Goal: Information Seeking & Learning: Learn about a topic

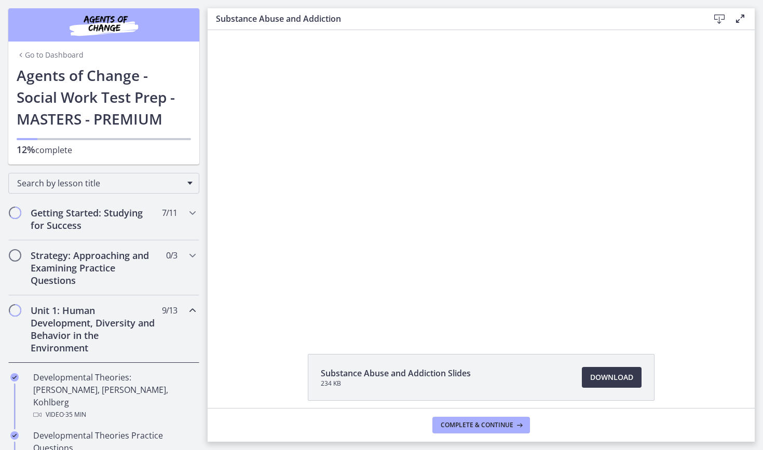
scroll to position [534, 0]
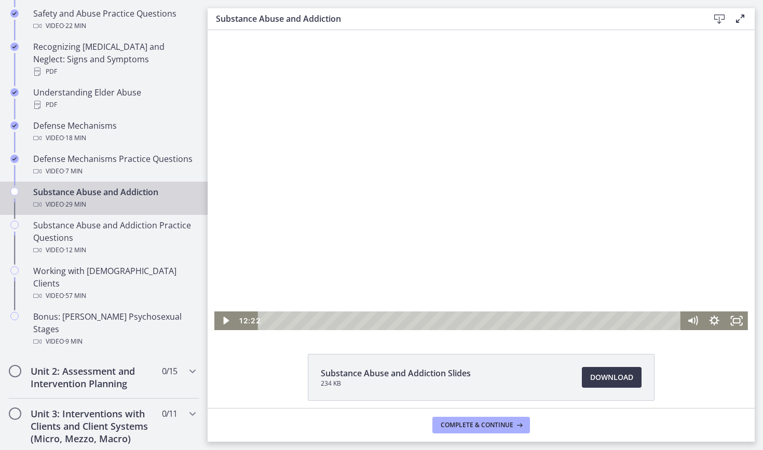
click at [471, 202] on div at bounding box center [480, 180] width 533 height 300
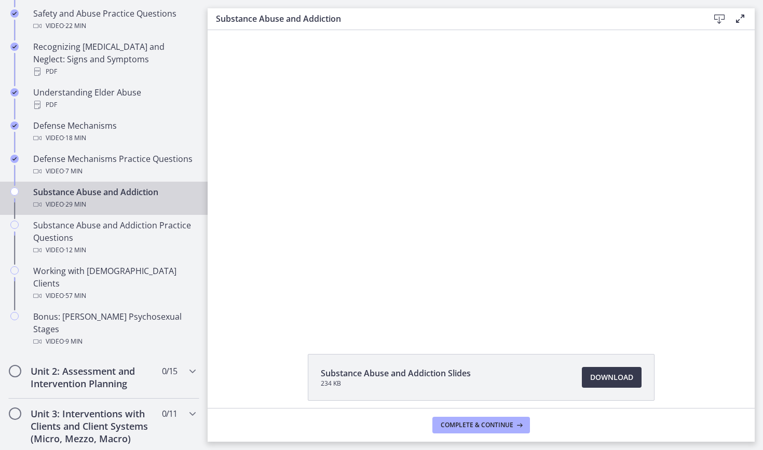
click at [214, 30] on button "Pause: cbe200utov91j64ibr5g.mp4" at bounding box center [214, 30] width 1 height 1
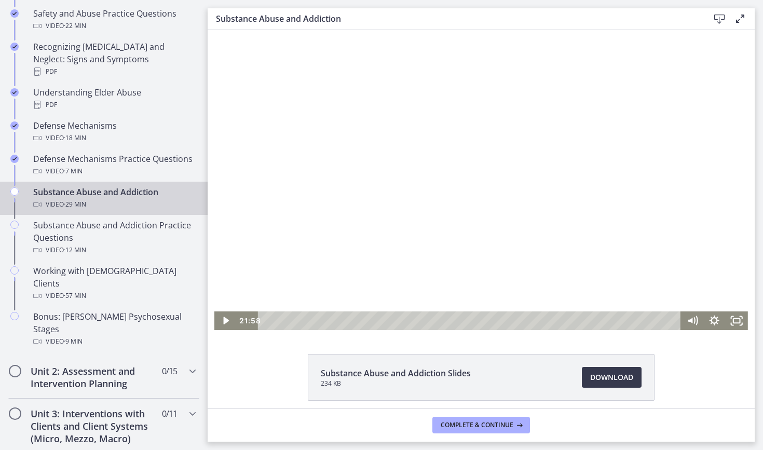
click at [471, 202] on div at bounding box center [480, 180] width 533 height 300
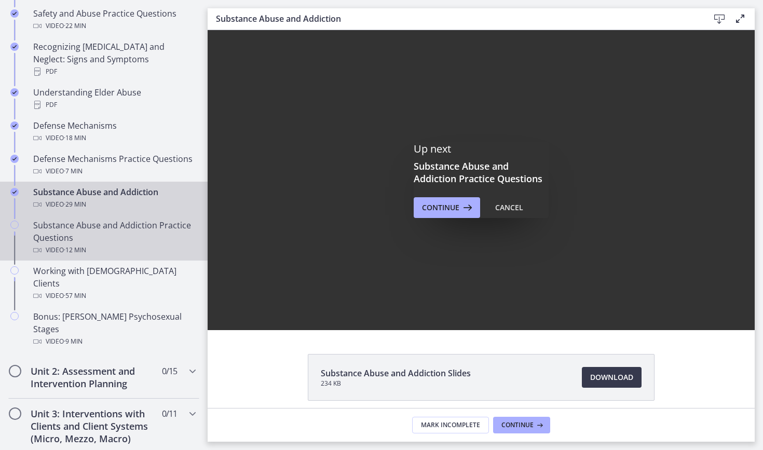
click at [118, 223] on div "Substance Abuse and Addiction Practice Questions Video · 12 min" at bounding box center [114, 237] width 162 height 37
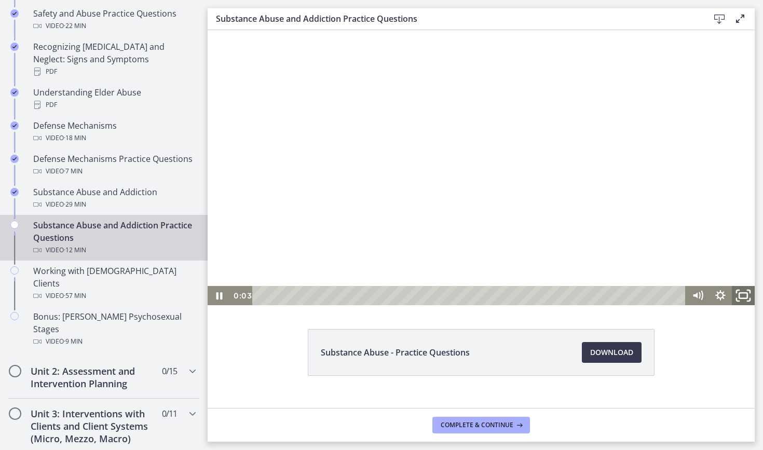
click at [749, 294] on icon "Fullscreen" at bounding box center [742, 295] width 27 height 23
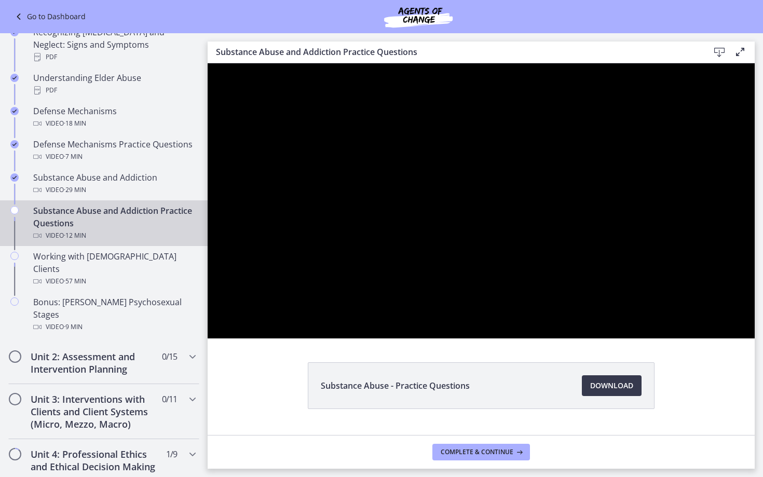
click at [688, 338] on div at bounding box center [481, 200] width 547 height 275
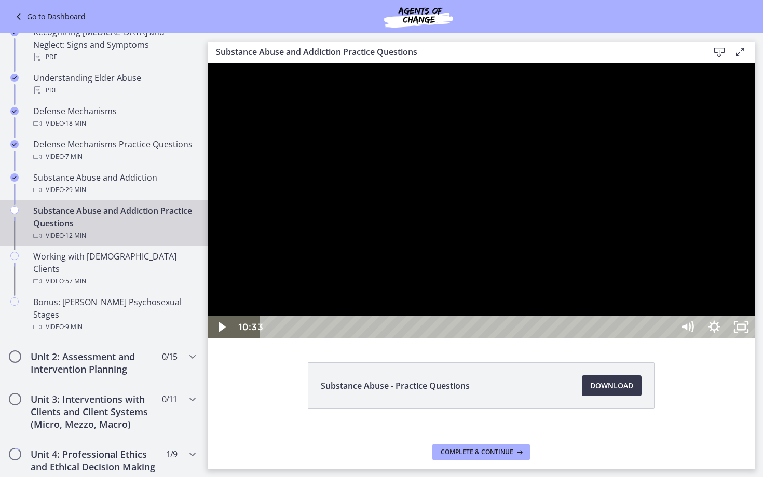
click at [688, 338] on div at bounding box center [481, 200] width 547 height 275
click at [667, 338] on div "10:26" at bounding box center [468, 326] width 396 height 23
click at [667, 338] on div "10:14" at bounding box center [468, 326] width 396 height 23
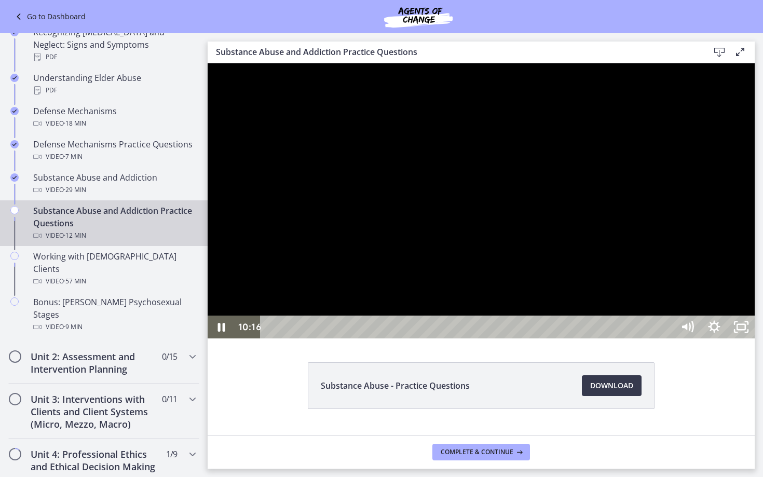
click at [754, 338] on div at bounding box center [481, 200] width 547 height 275
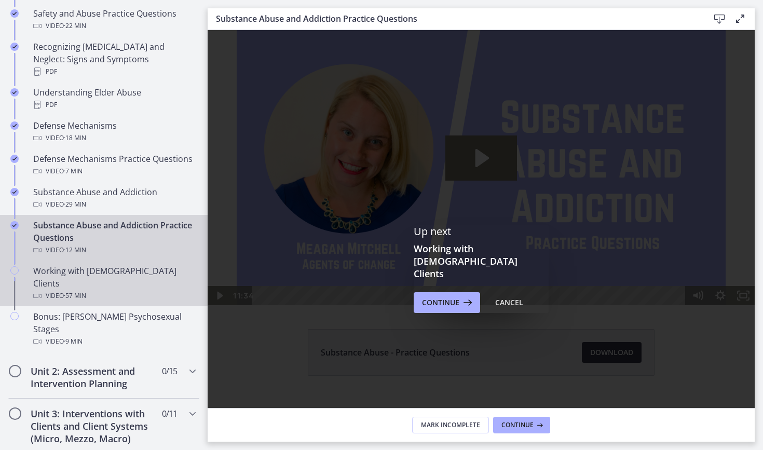
click at [113, 289] on div "Video · 57 min" at bounding box center [114, 295] width 162 height 12
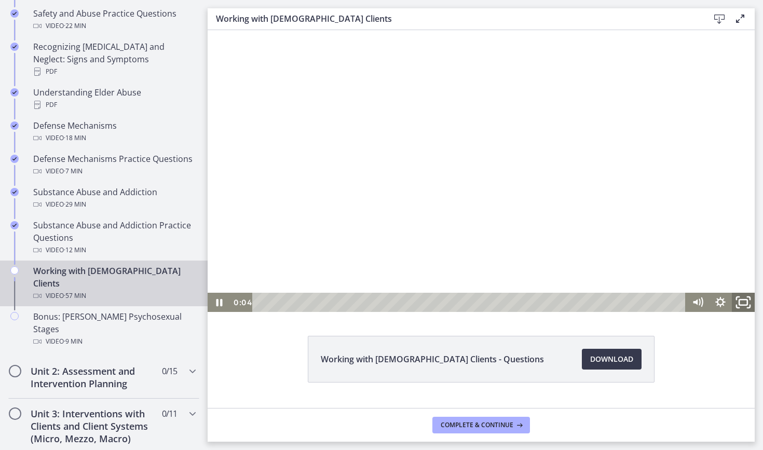
click at [746, 310] on icon "Fullscreen" at bounding box center [742, 302] width 27 height 23
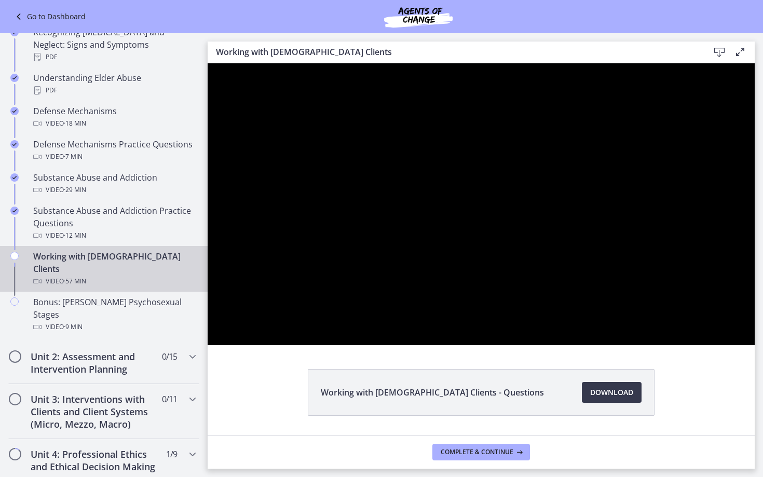
click at [754, 345] on div at bounding box center [481, 204] width 547 height 282
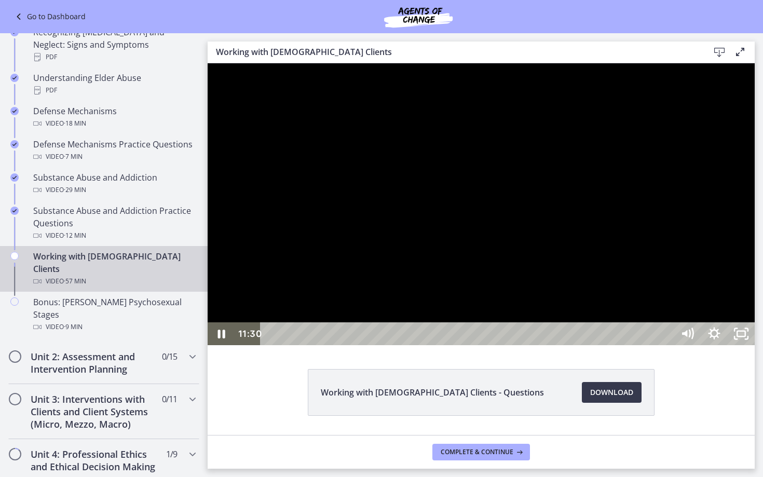
click at [737, 345] on div at bounding box center [481, 204] width 547 height 282
click at [744, 342] on div at bounding box center [481, 204] width 547 height 282
click at [743, 342] on div at bounding box center [481, 204] width 547 height 282
click at [554, 313] on div at bounding box center [481, 204] width 547 height 282
click at [554, 312] on div at bounding box center [481, 204] width 547 height 282
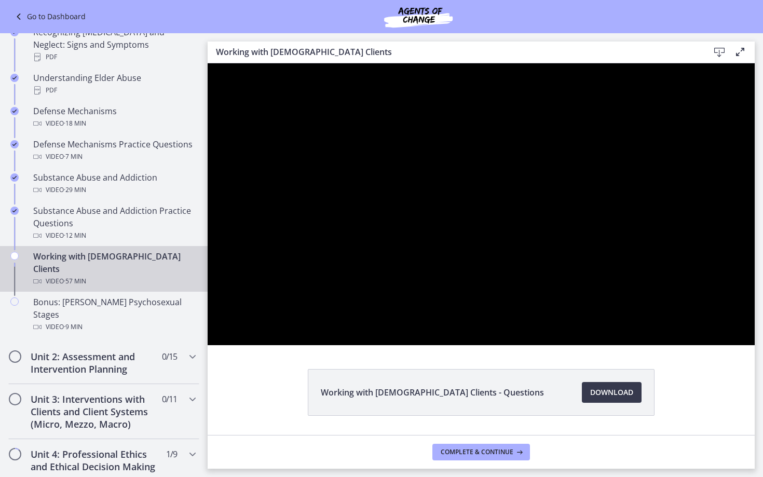
click at [554, 312] on div at bounding box center [481, 204] width 547 height 282
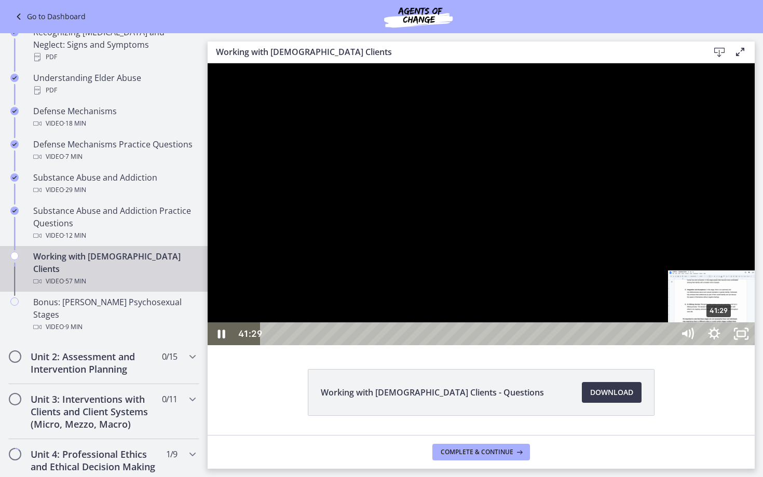
click at [667, 345] on div "41:29" at bounding box center [468, 333] width 396 height 23
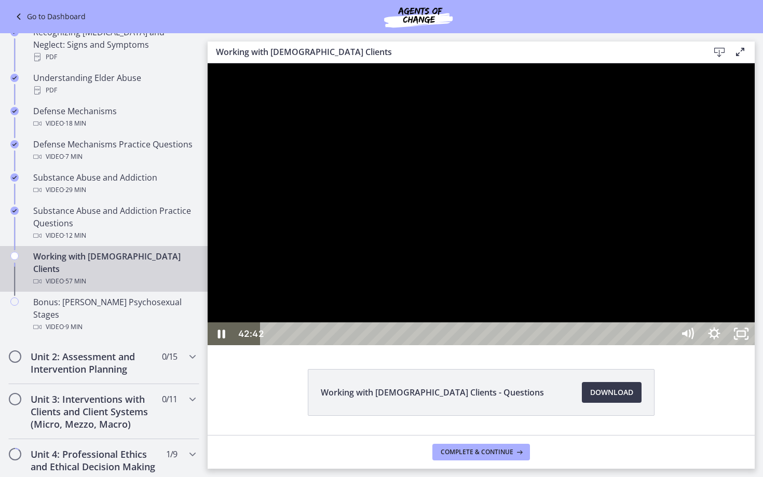
click at [694, 345] on div at bounding box center [481, 204] width 547 height 282
click at [667, 345] on div "54:48" at bounding box center [468, 333] width 396 height 23
click at [667, 345] on div "53:45" at bounding box center [468, 333] width 396 height 23
click at [667, 345] on div "53:07" at bounding box center [468, 333] width 396 height 23
click at [667, 345] on div "51:50" at bounding box center [468, 333] width 396 height 23
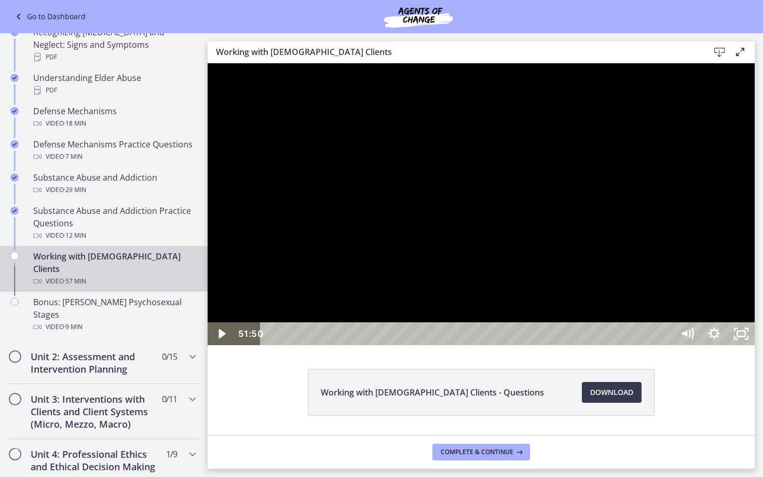
click at [667, 345] on div "51:04" at bounding box center [468, 333] width 396 height 23
click at [667, 345] on div "50:35" at bounding box center [468, 333] width 396 height 23
click at [667, 345] on div "48:11" at bounding box center [468, 333] width 396 height 23
click at [667, 345] on div "47:05" at bounding box center [468, 333] width 396 height 23
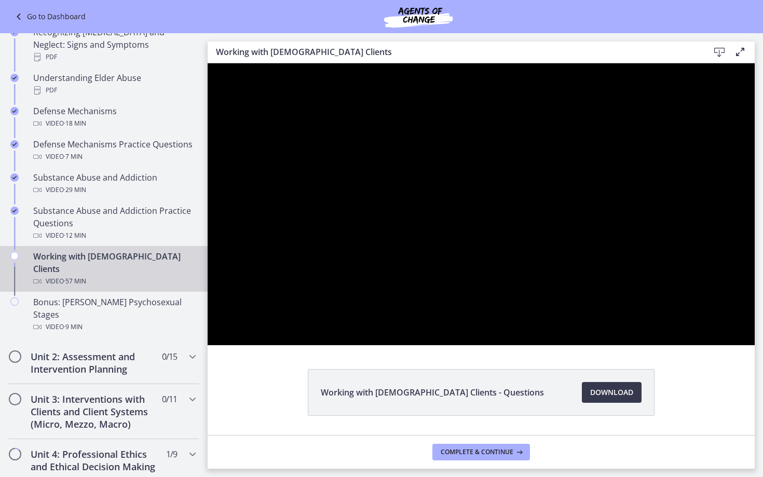
click at [712, 345] on div at bounding box center [481, 204] width 547 height 282
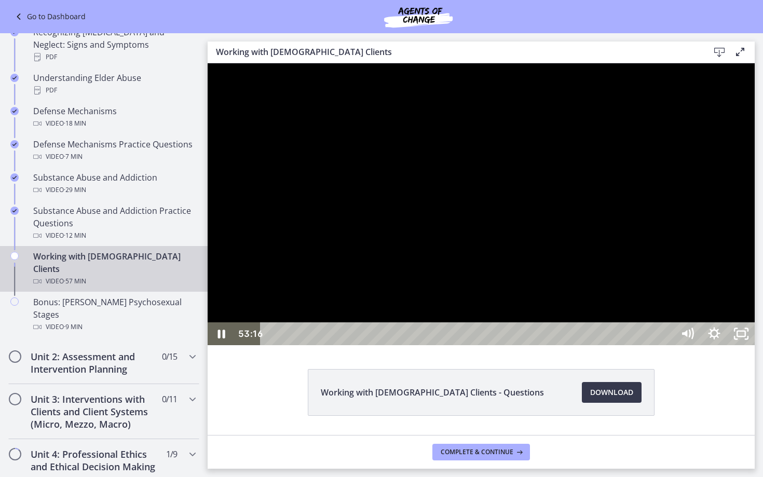
click at [708, 345] on div at bounding box center [481, 204] width 547 height 282
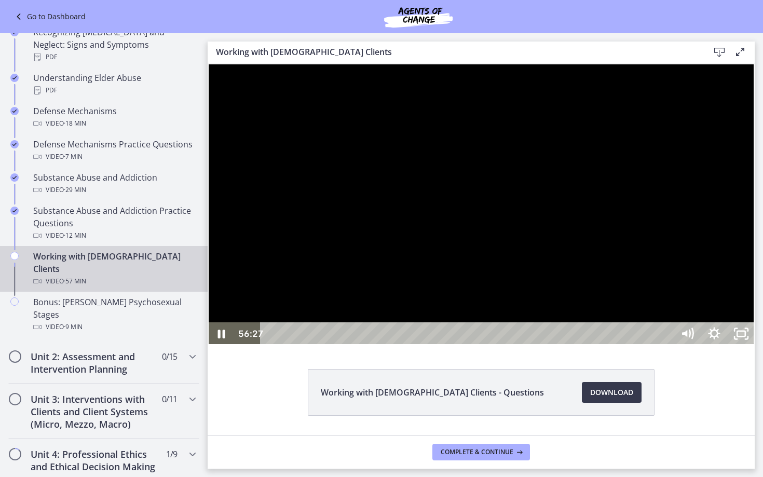
click at [754, 345] on div at bounding box center [481, 204] width 547 height 282
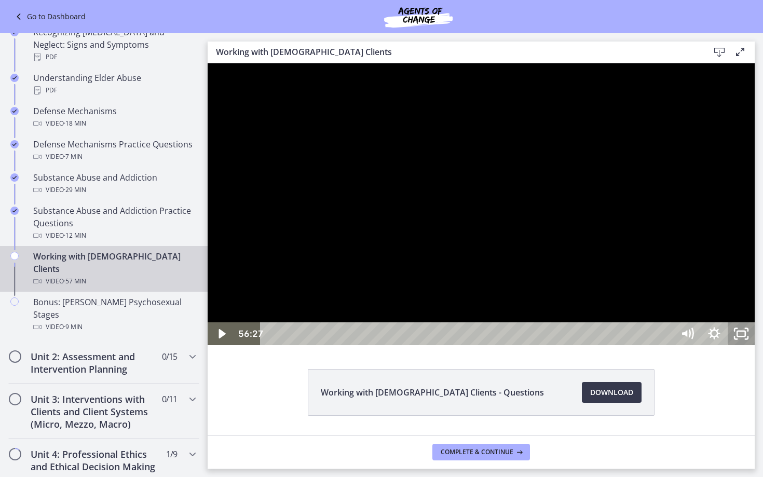
click at [754, 345] on icon "Unfullscreen" at bounding box center [740, 333] width 27 height 23
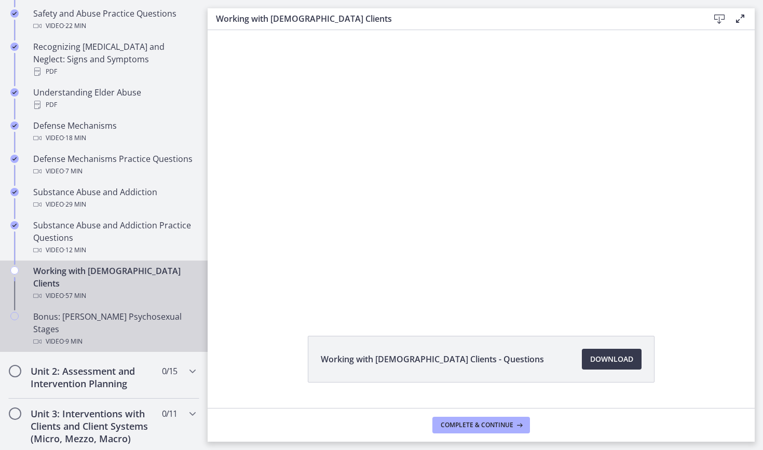
click at [79, 335] on span "· 9 min" at bounding box center [73, 341] width 19 height 12
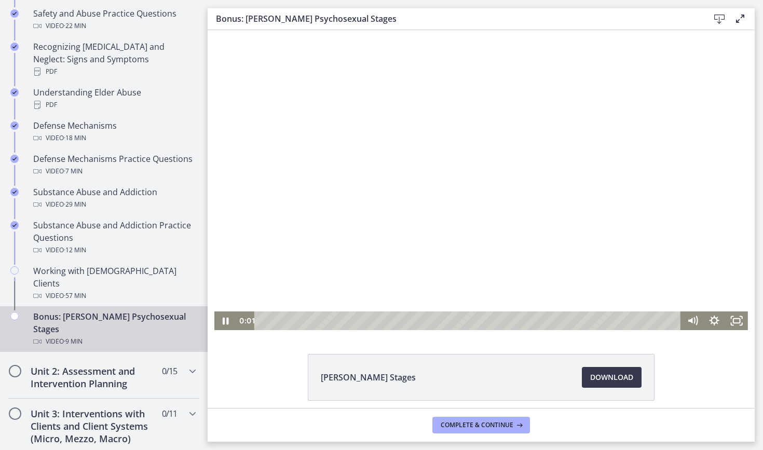
click at [432, 212] on div at bounding box center [480, 180] width 533 height 300
click at [430, 190] on div at bounding box center [480, 180] width 533 height 300
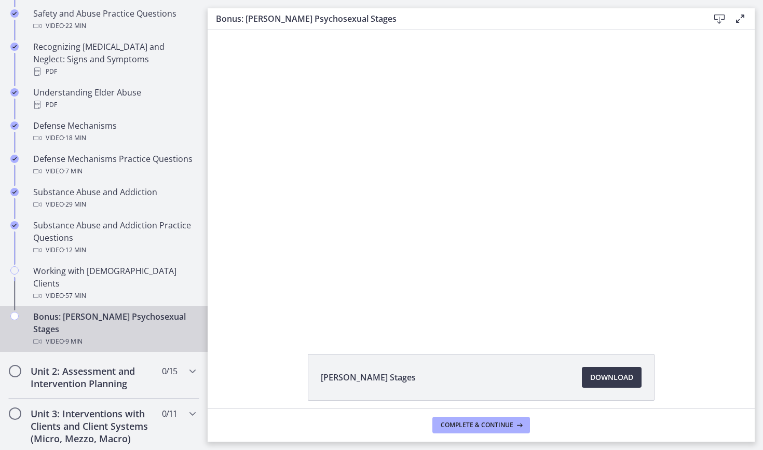
click at [666, 205] on div at bounding box center [480, 180] width 533 height 300
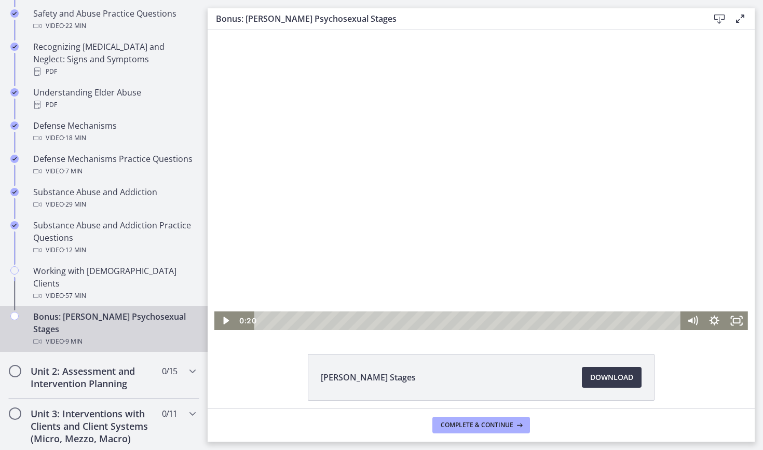
click at [409, 232] on div at bounding box center [480, 180] width 533 height 300
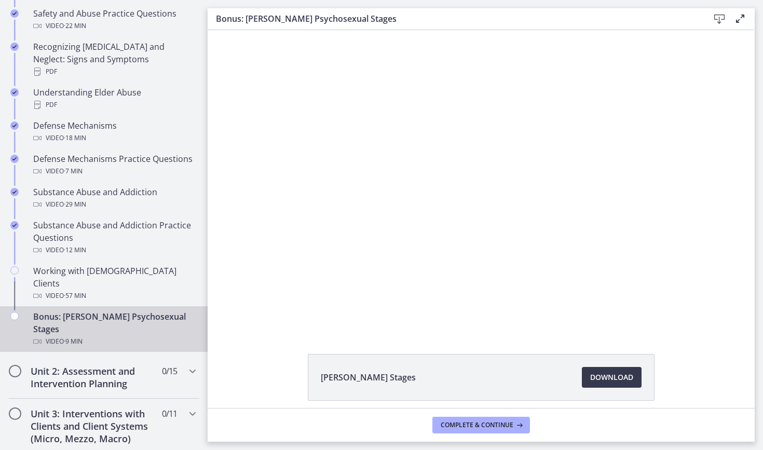
click at [409, 232] on div at bounding box center [480, 180] width 533 height 300
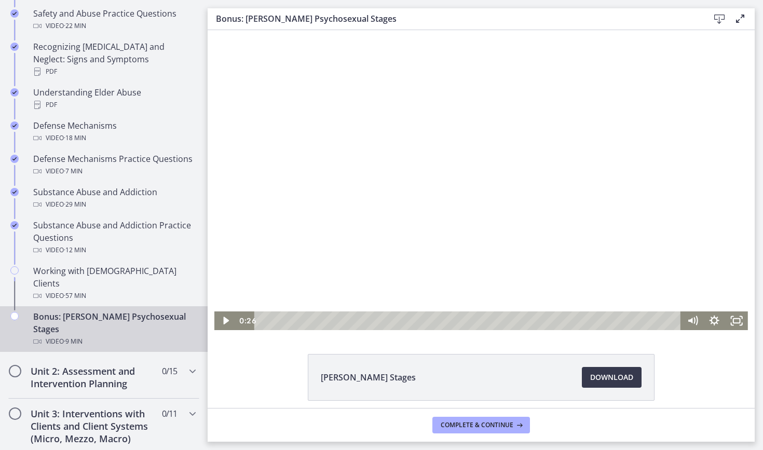
click at [437, 198] on div at bounding box center [480, 180] width 533 height 300
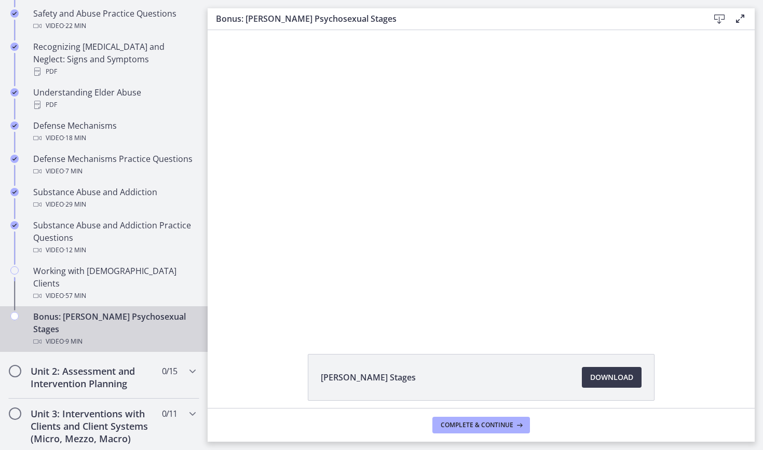
click at [439, 198] on div at bounding box center [480, 180] width 533 height 300
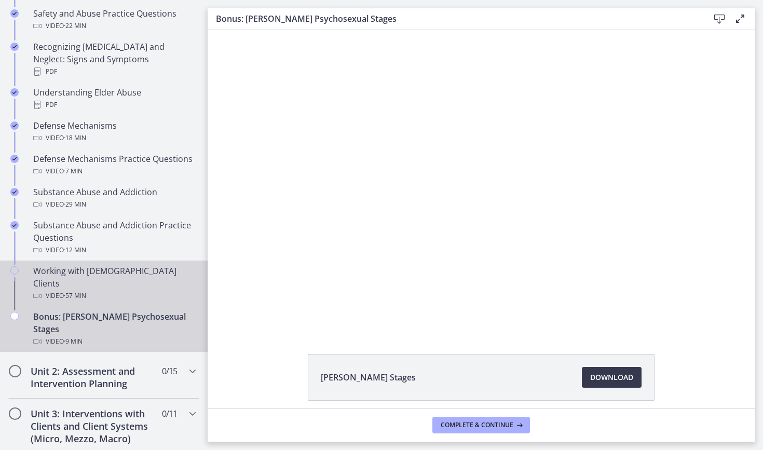
click at [98, 289] on div "Video · 57 min" at bounding box center [114, 295] width 162 height 12
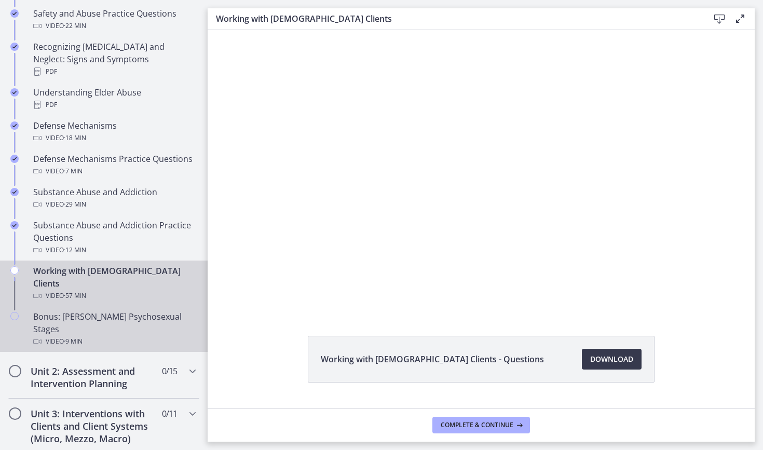
click at [96, 310] on div "Bonus: [PERSON_NAME] Psychosexual Stages Video · 9 min" at bounding box center [114, 328] width 162 height 37
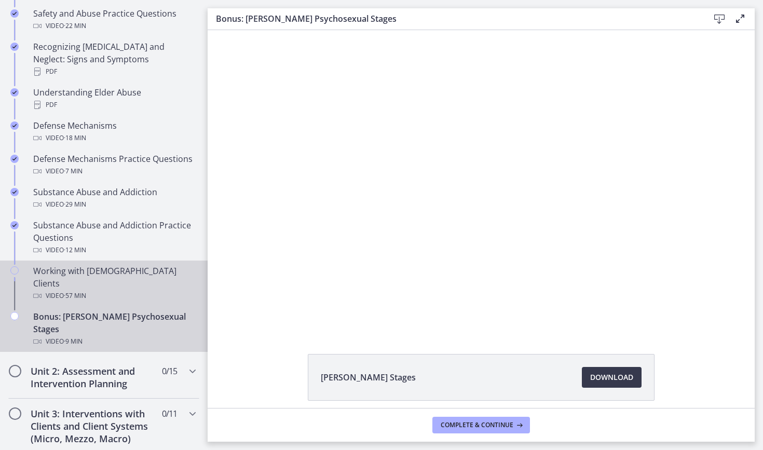
click at [126, 265] on div "Working with [DEMOGRAPHIC_DATA] Clients Video · 57 min" at bounding box center [114, 283] width 162 height 37
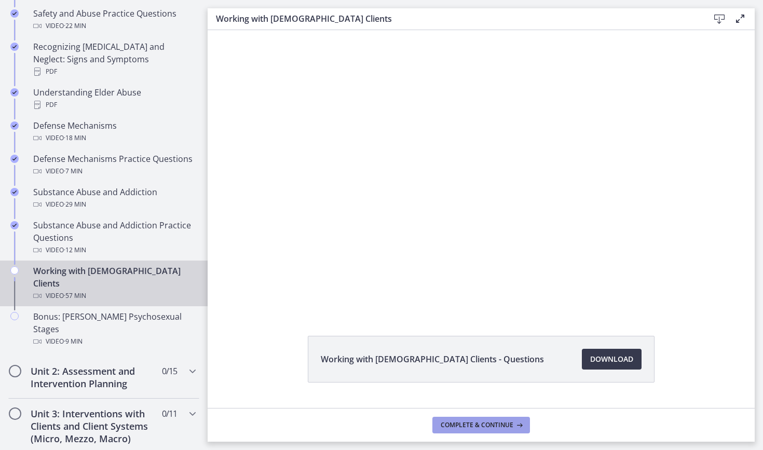
click at [492, 425] on span "Complete & continue" at bounding box center [476, 425] width 73 height 8
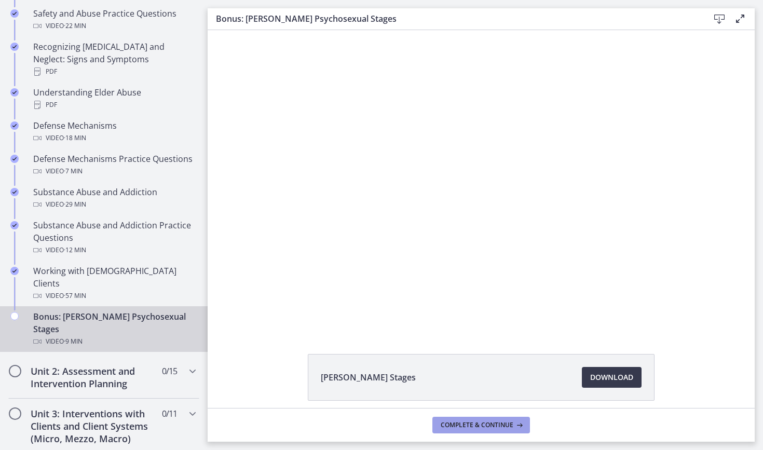
click at [434, 428] on button "Complete & continue" at bounding box center [481, 425] width 98 height 17
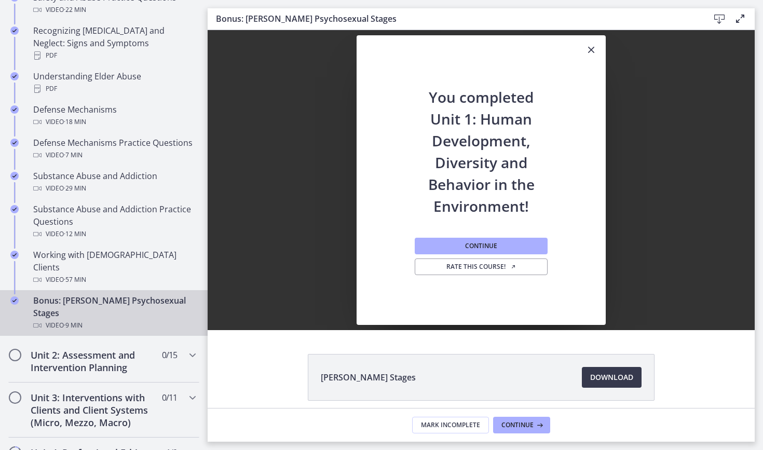
scroll to position [560, 0]
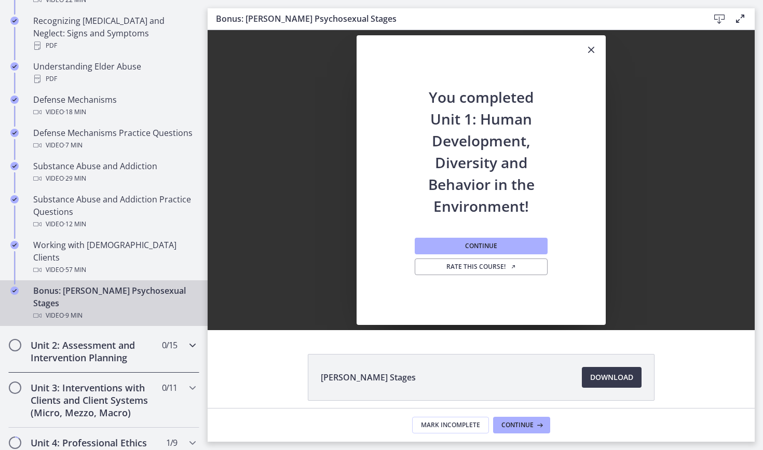
click at [151, 339] on h2 "Unit 2: Assessment and Intervention Planning" at bounding box center [94, 351] width 127 height 25
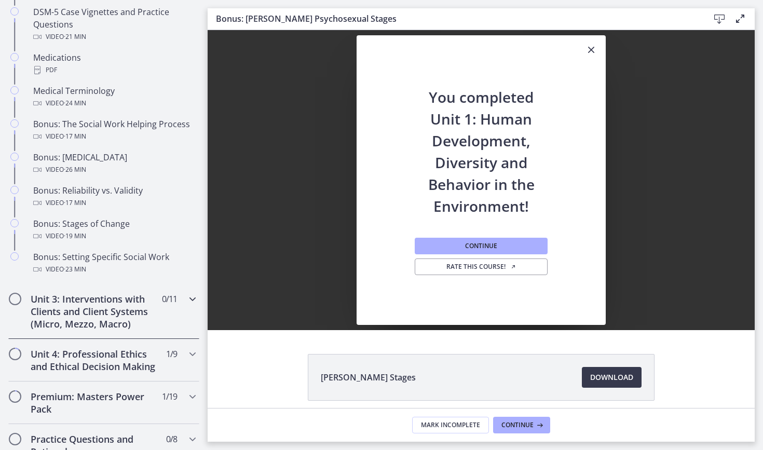
scroll to position [753, 0]
